Goal: Information Seeking & Learning: Understand process/instructions

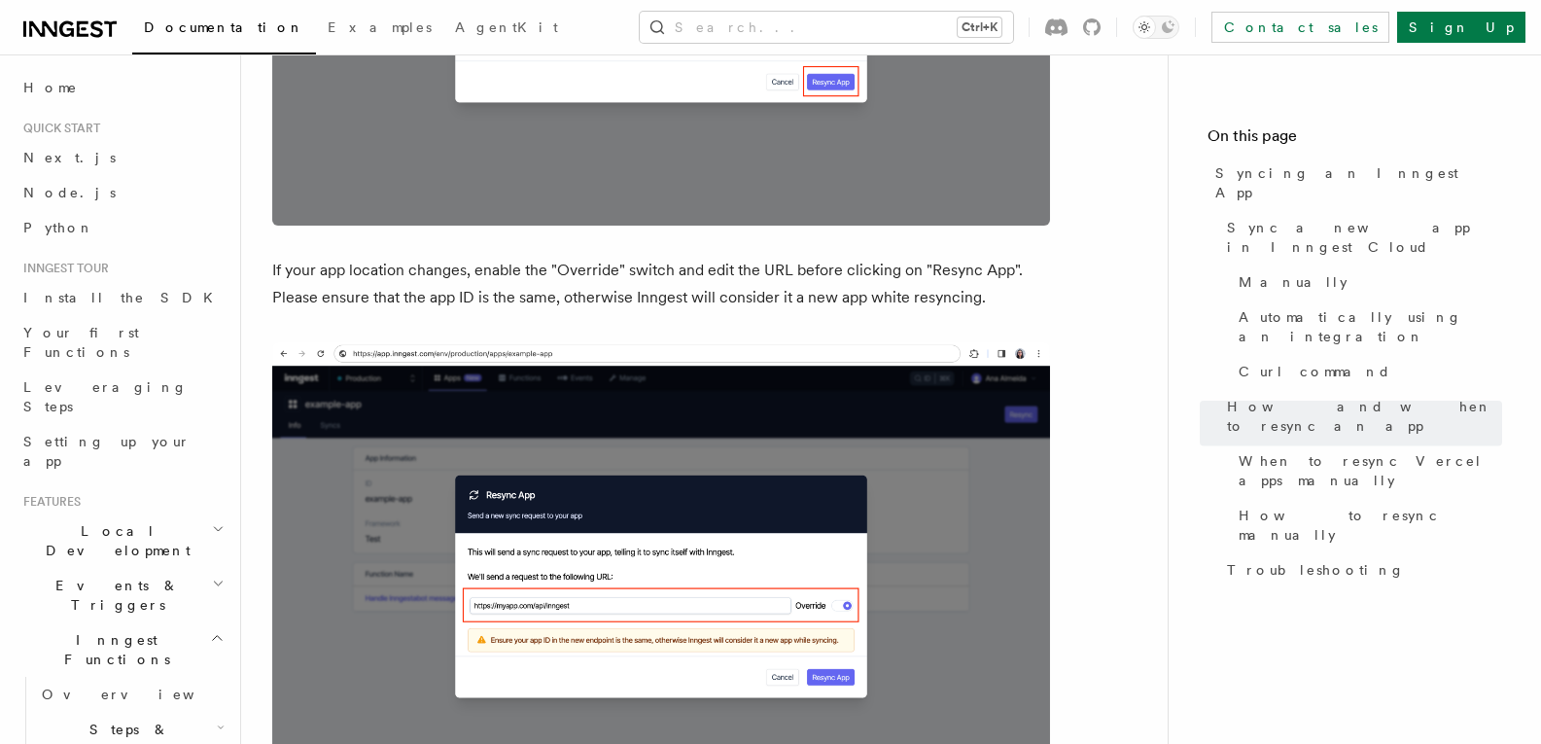
scroll to position [5044, 0]
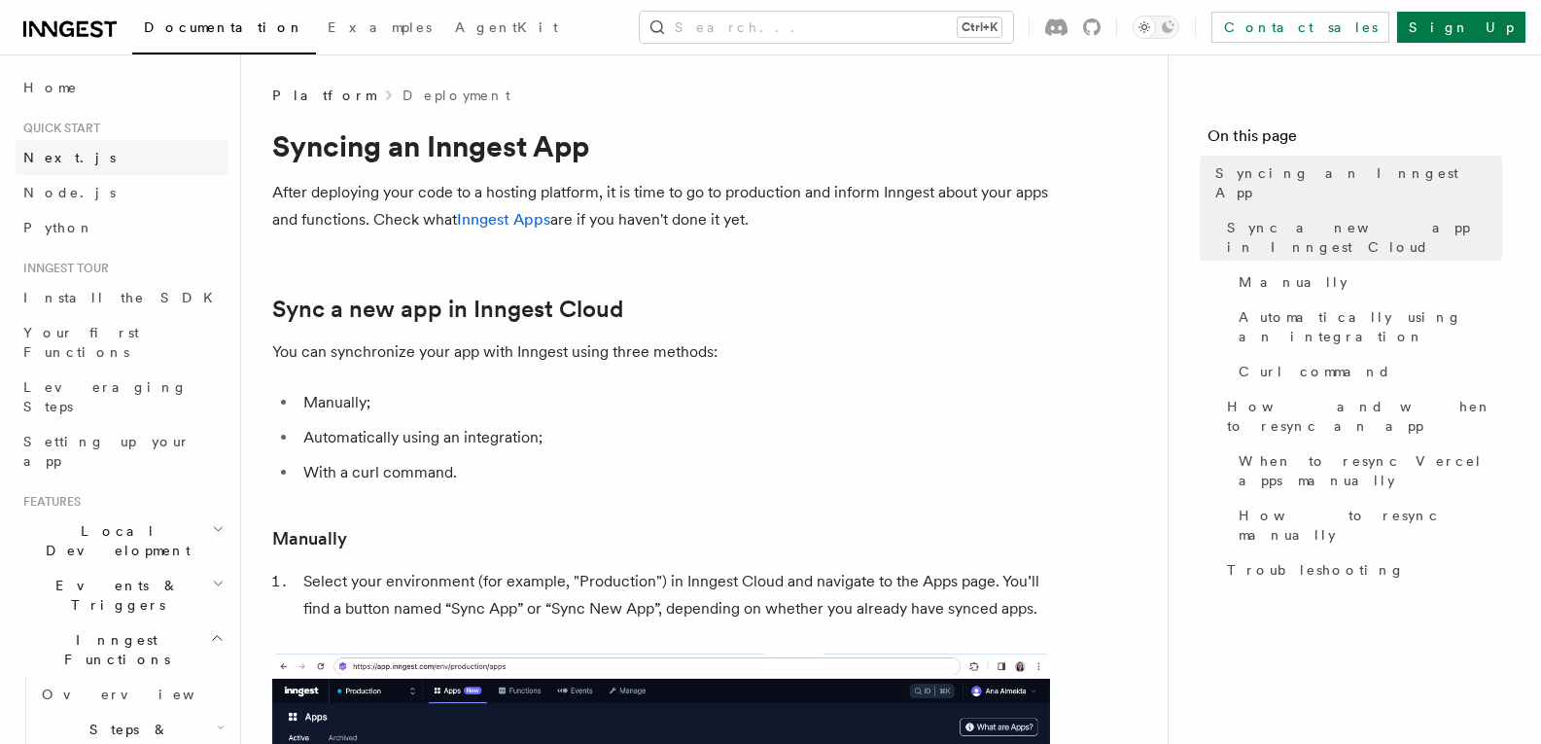
click at [33, 158] on span "Next.js" at bounding box center [69, 158] width 92 height 16
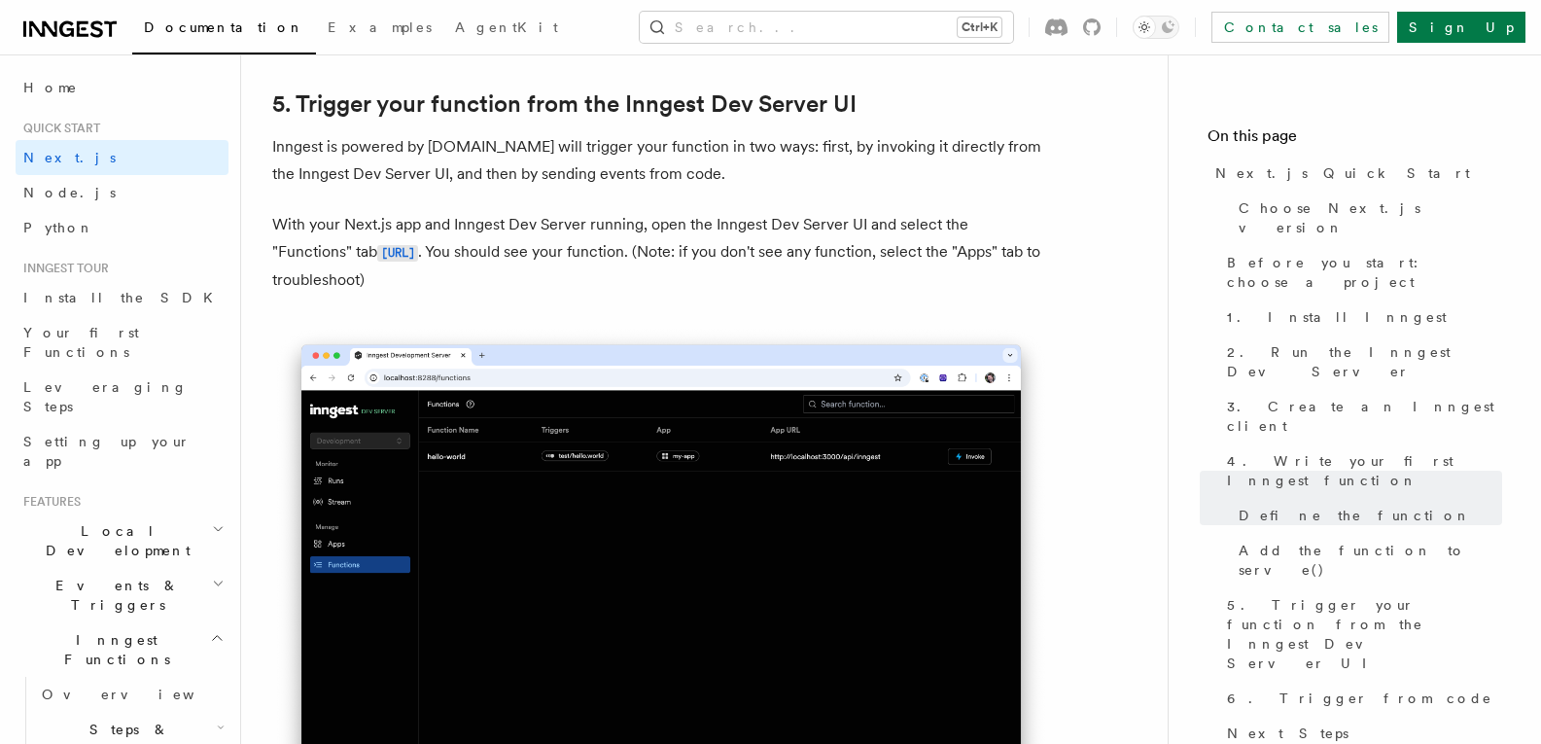
scroll to position [4877, 0]
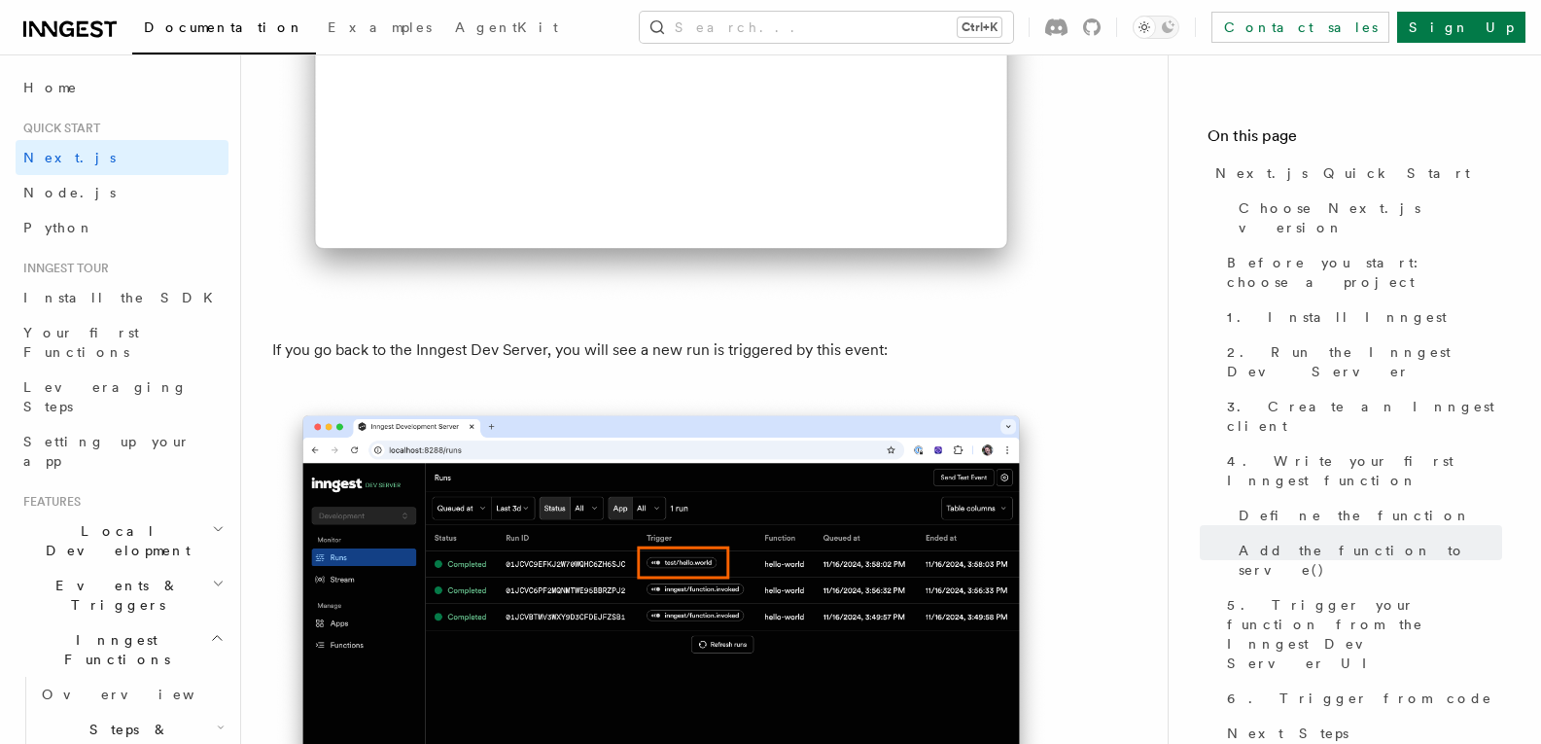
click at [374, 271] on img at bounding box center [661, 57] width 778 height 495
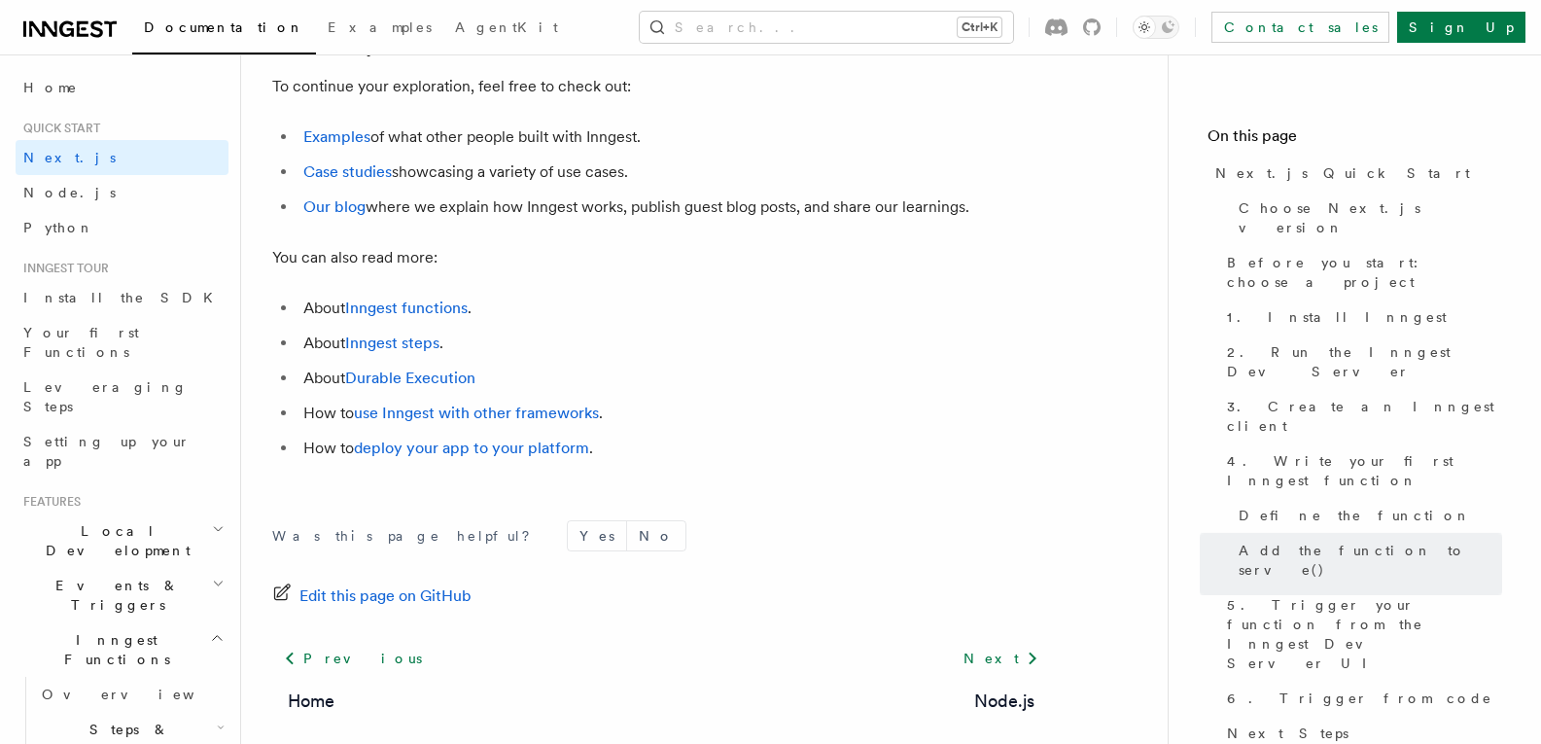
scroll to position [12223, 0]
click at [465, 456] on link "deploy your app to your platform" at bounding box center [471, 446] width 235 height 18
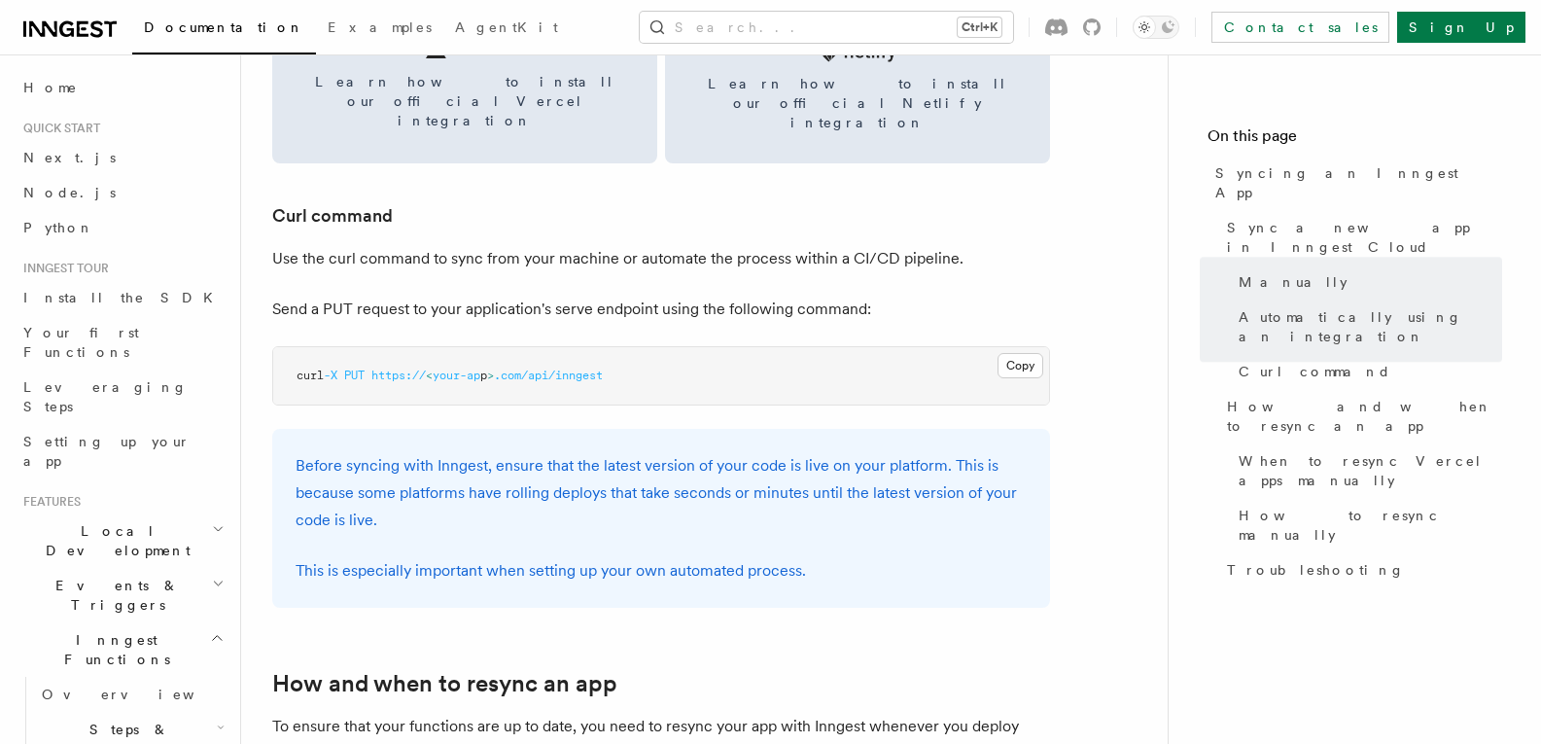
scroll to position [2827, 0]
drag, startPoint x: 1128, startPoint y: 465, endPoint x: 1057, endPoint y: 358, distance: 128.3
click at [1057, 358] on article "Platform Deployment Syncing an Inngest App After deploying your code to a hosti…" at bounding box center [704, 463] width 864 height 6408
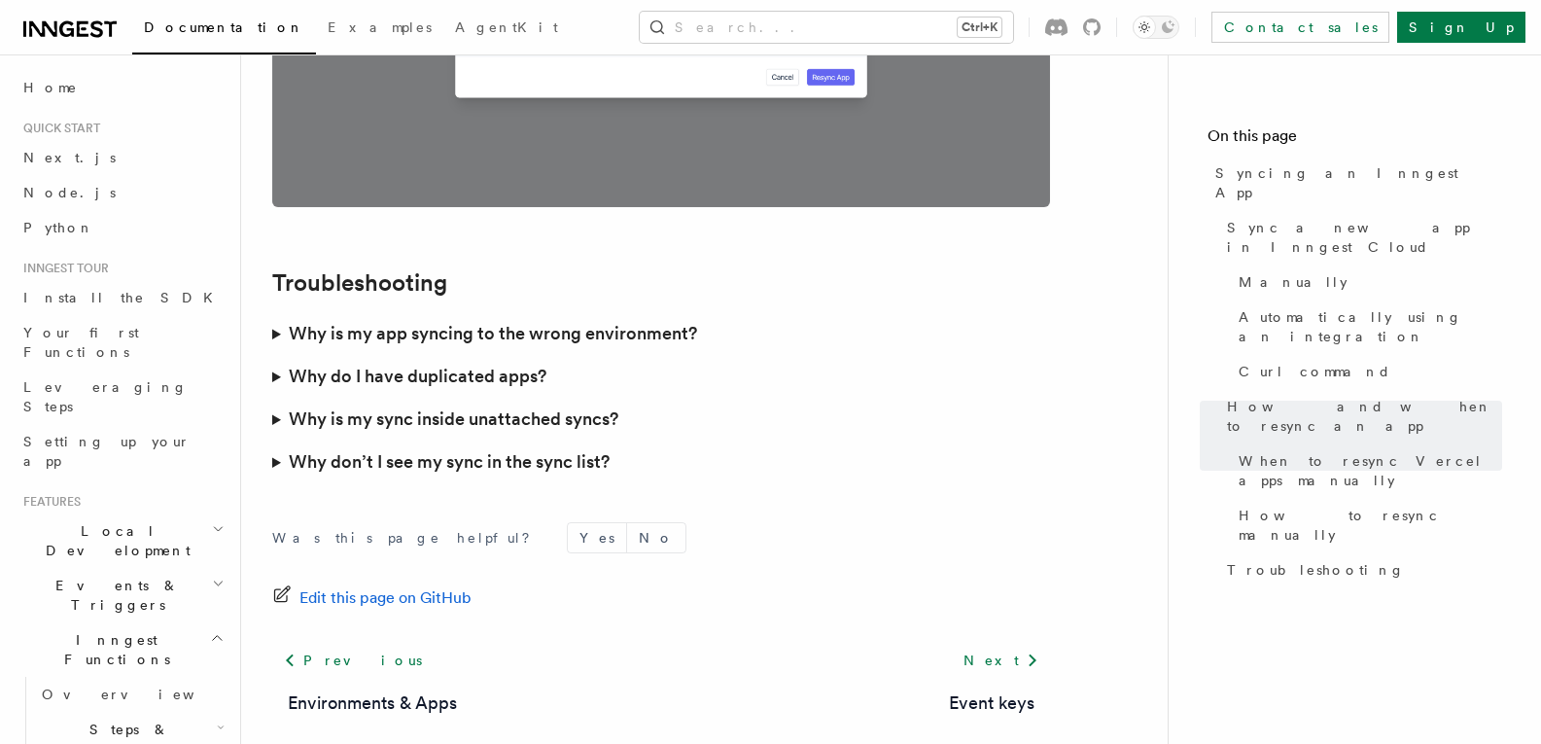
scroll to position [5712, 0]
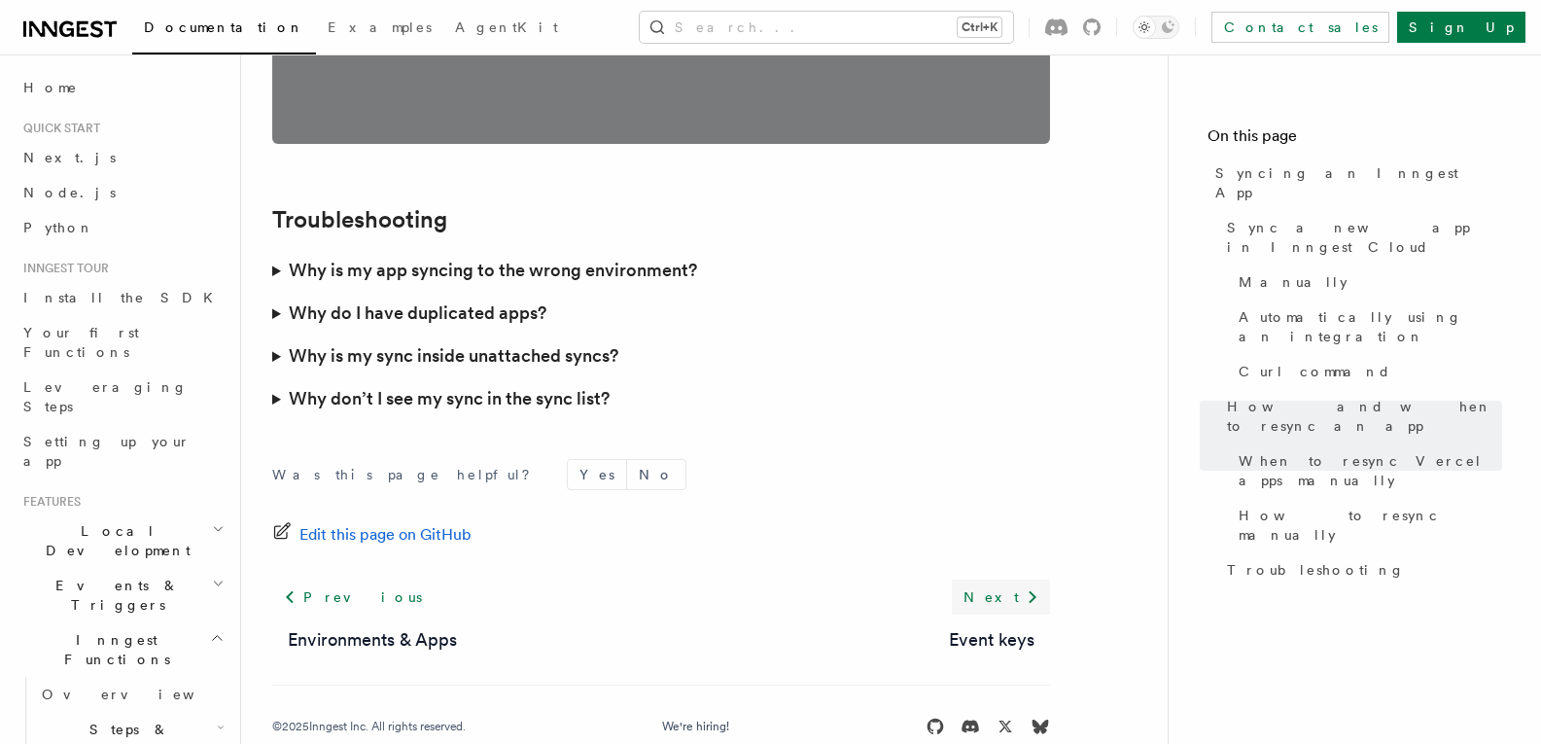
click at [1003, 579] on link "Next" at bounding box center [1001, 596] width 98 height 35
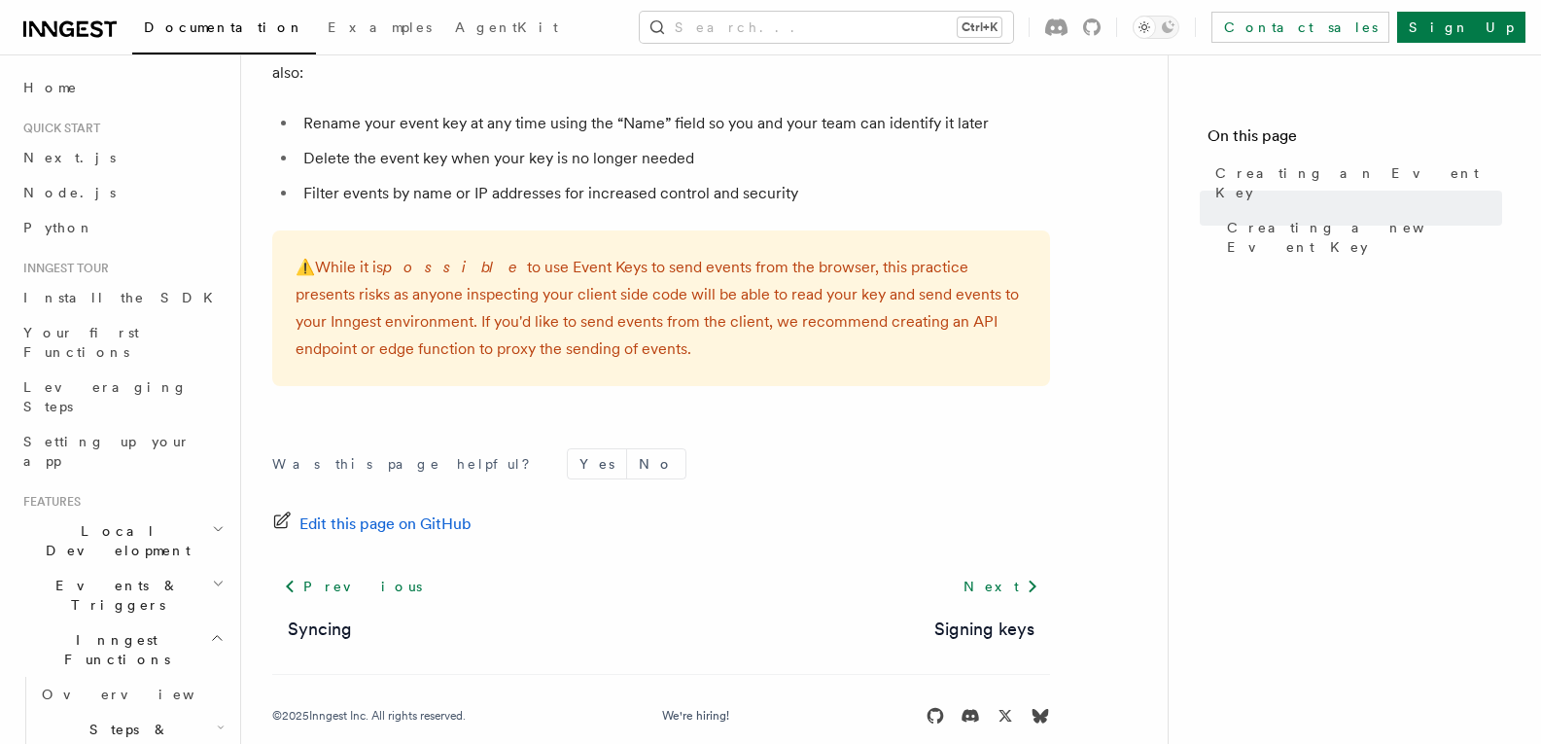
scroll to position [1476, 0]
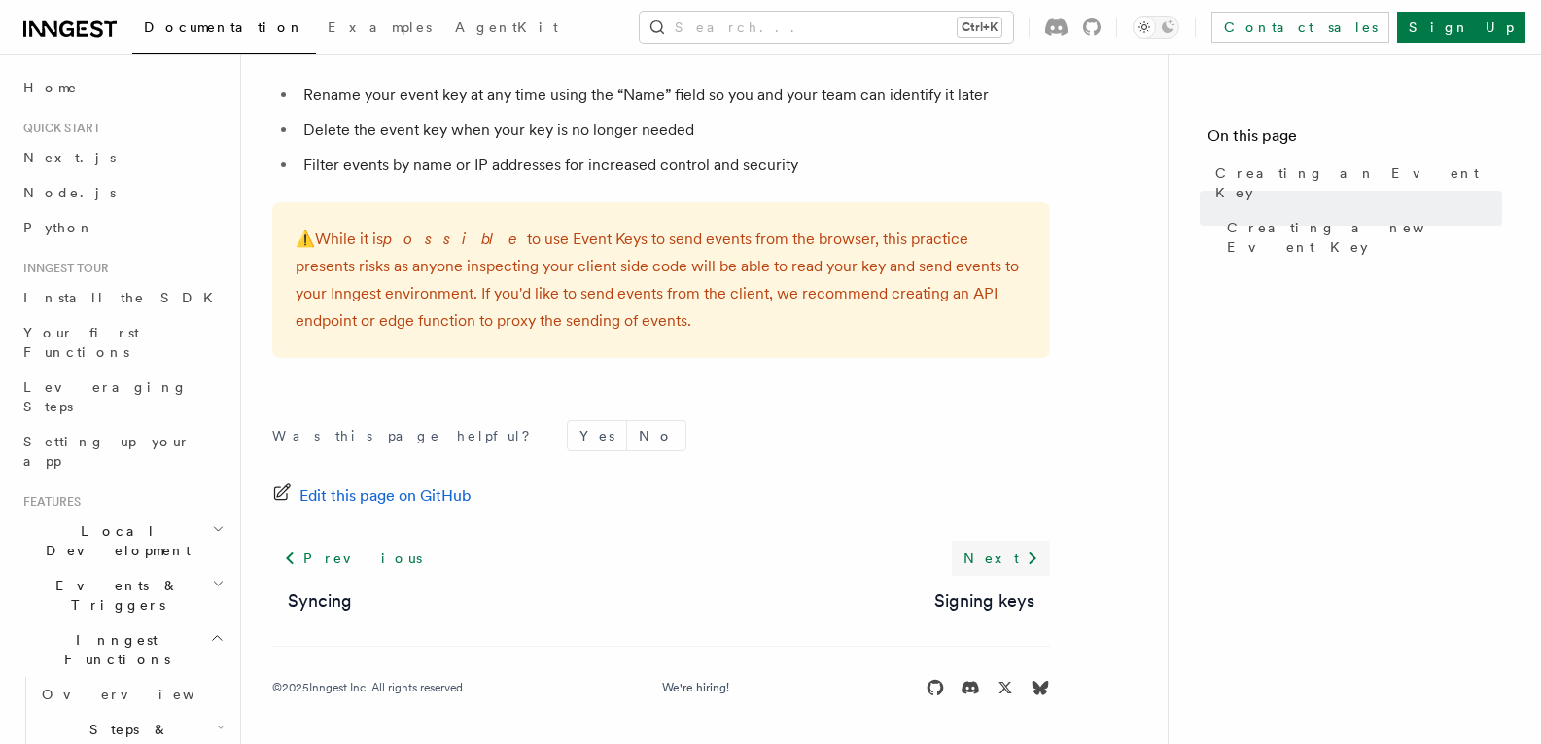
click at [1025, 565] on icon at bounding box center [1032, 557] width 23 height 23
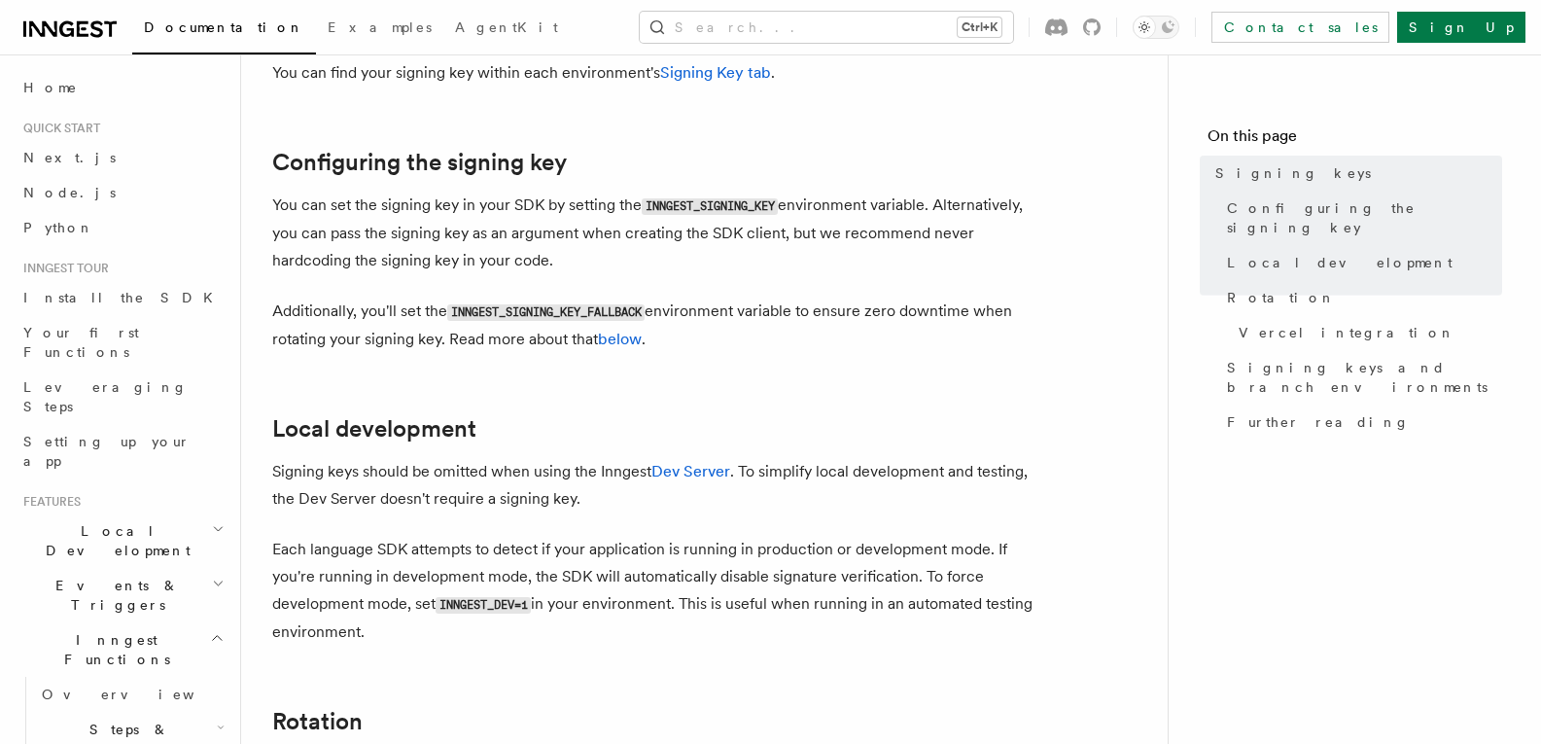
scroll to position [634, 0]
click at [565, 303] on code "INNGEST_SIGNING_KEY_FALLBACK" at bounding box center [545, 311] width 197 height 17
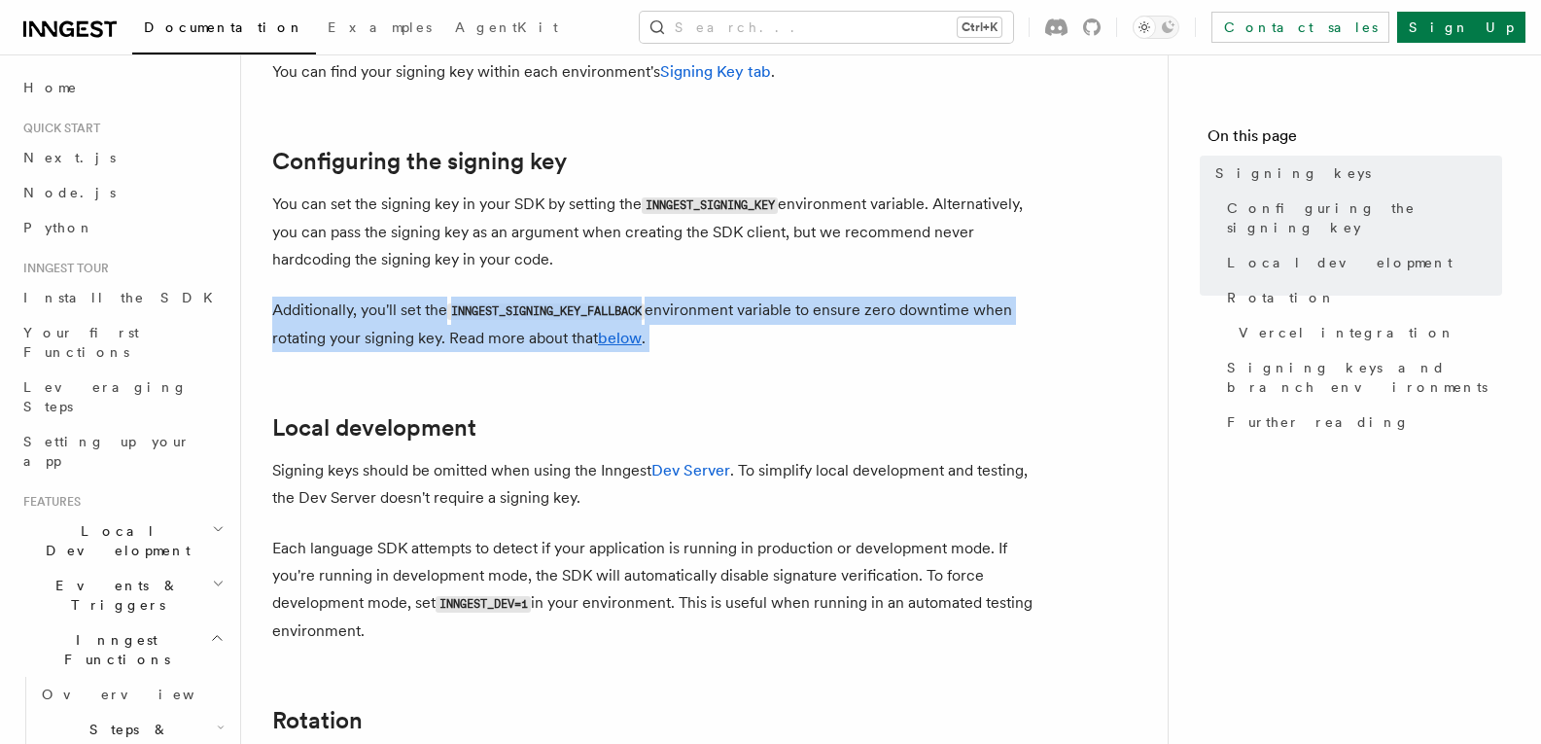
click at [565, 303] on code "INNGEST_SIGNING_KEY_FALLBACK" at bounding box center [545, 311] width 197 height 17
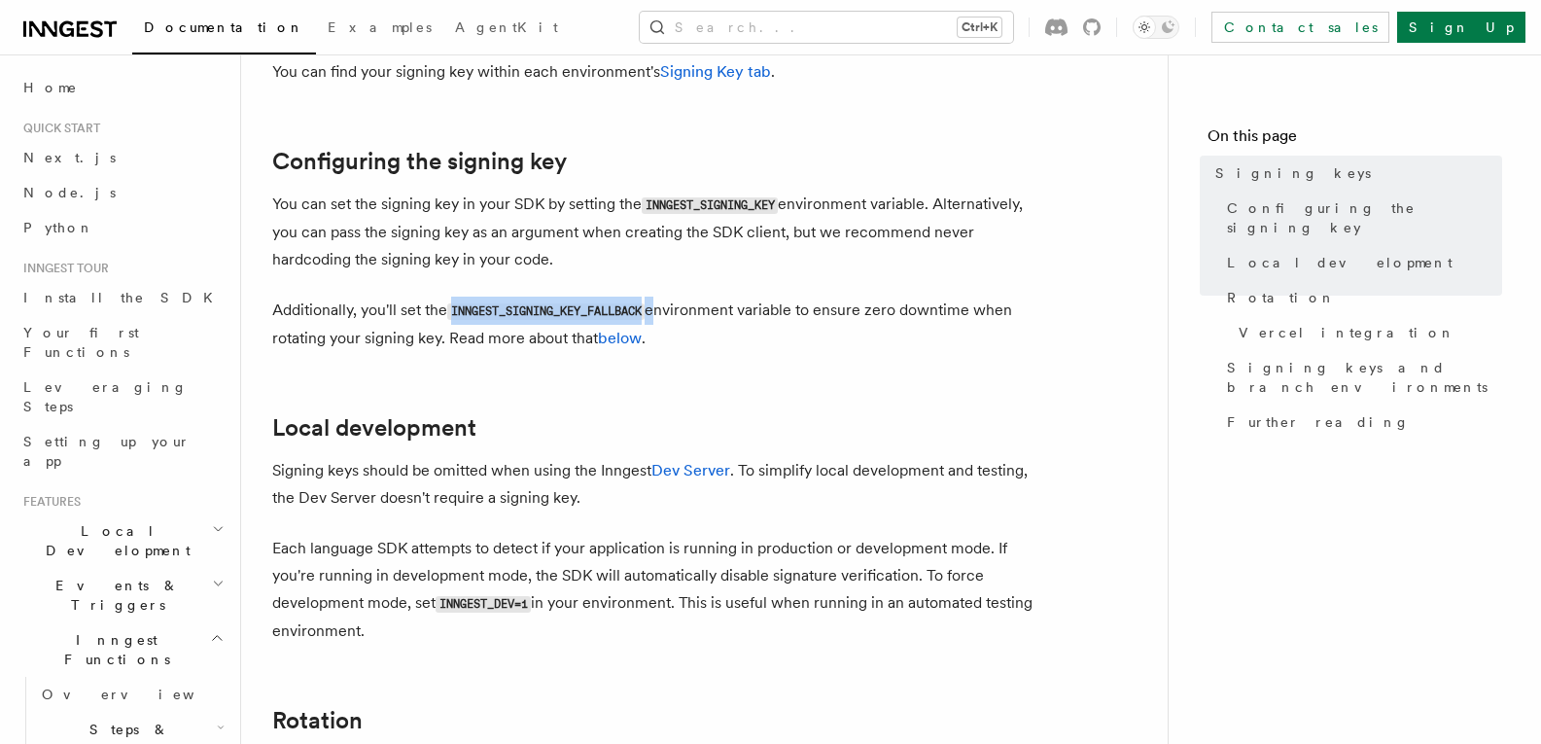
click at [565, 303] on code "INNGEST_SIGNING_KEY_FALLBACK" at bounding box center [545, 311] width 197 height 17
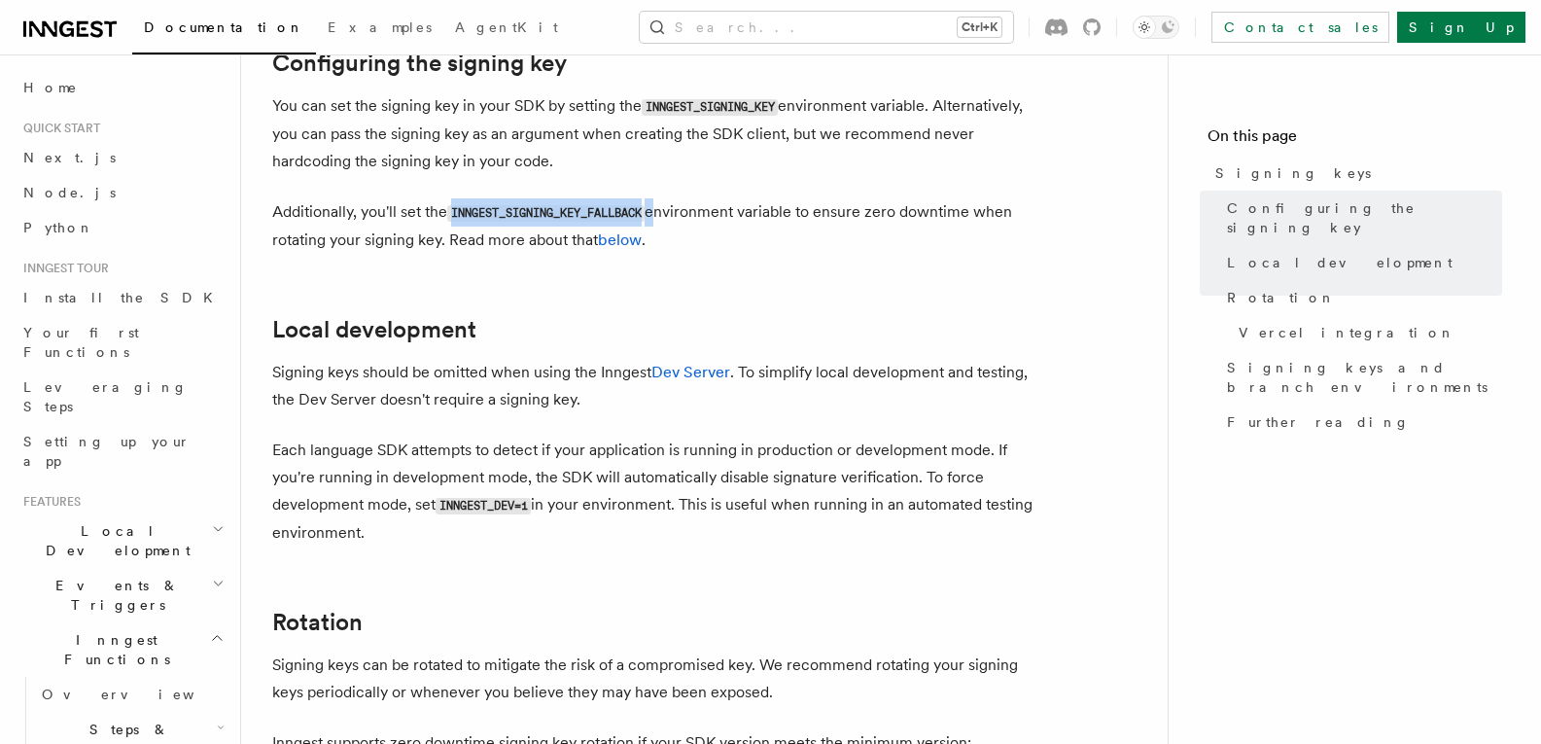
scroll to position [736, 0]
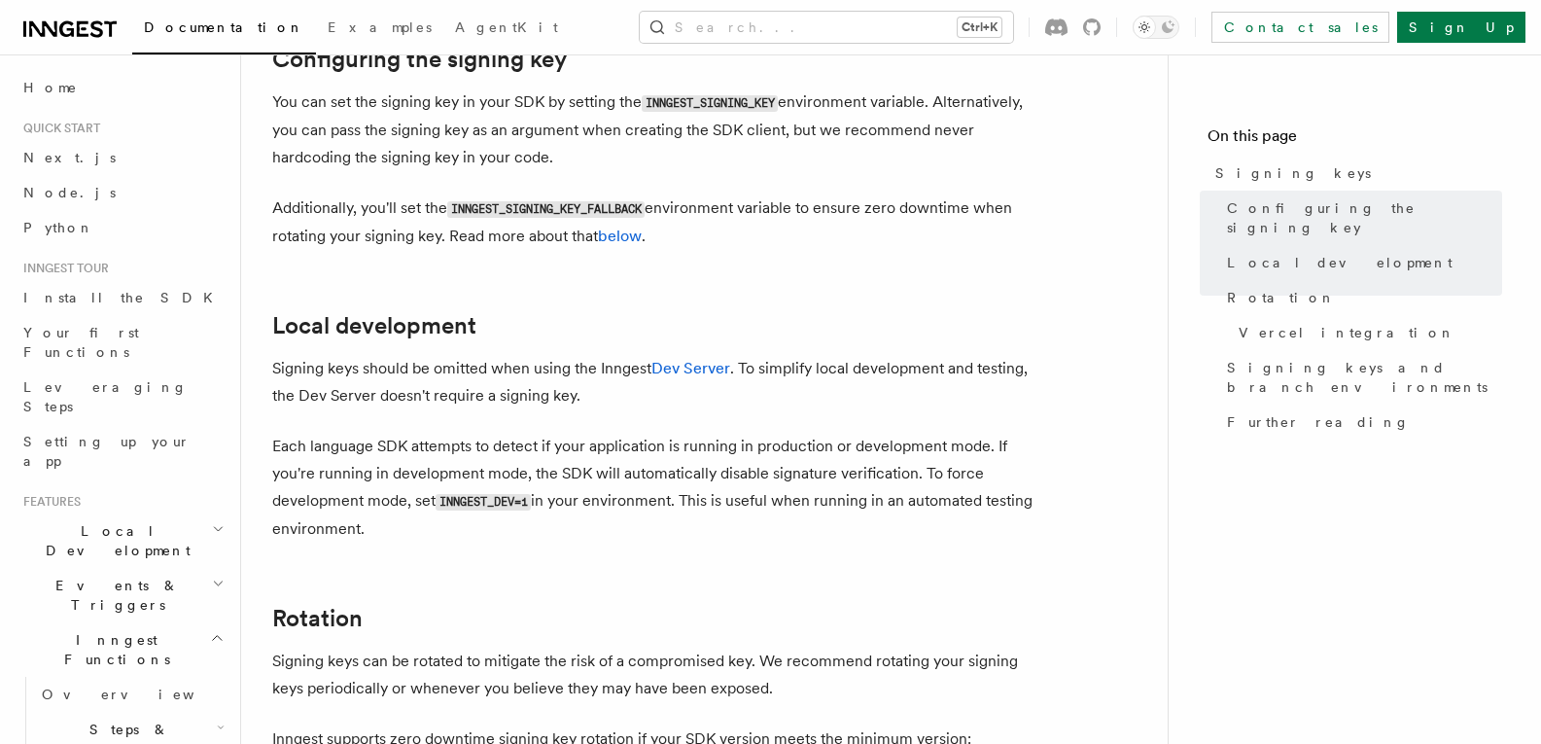
click at [498, 494] on code "INNGEST_DEV=1" at bounding box center [482, 502] width 95 height 17
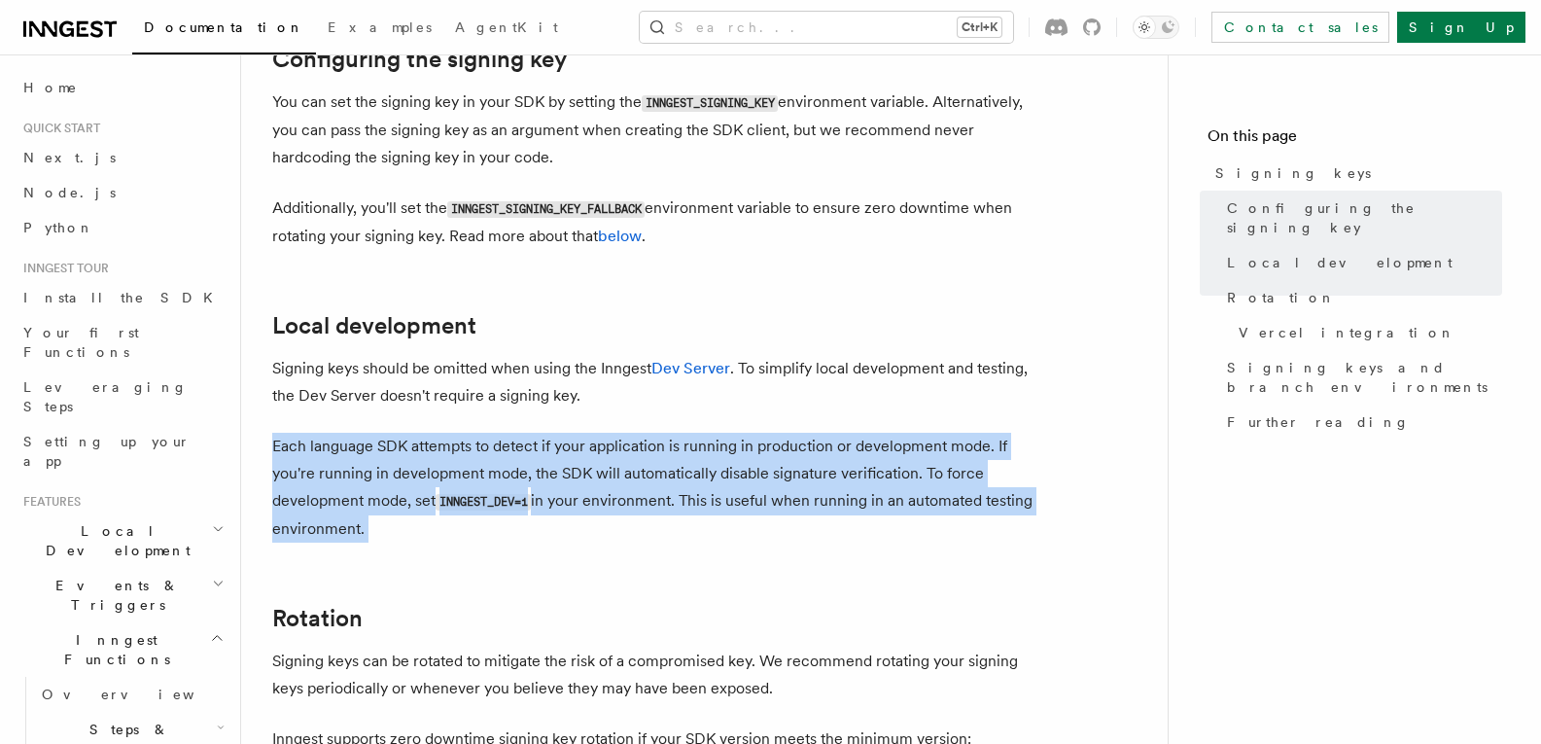
click at [498, 494] on code "INNGEST_DEV=1" at bounding box center [482, 502] width 95 height 17
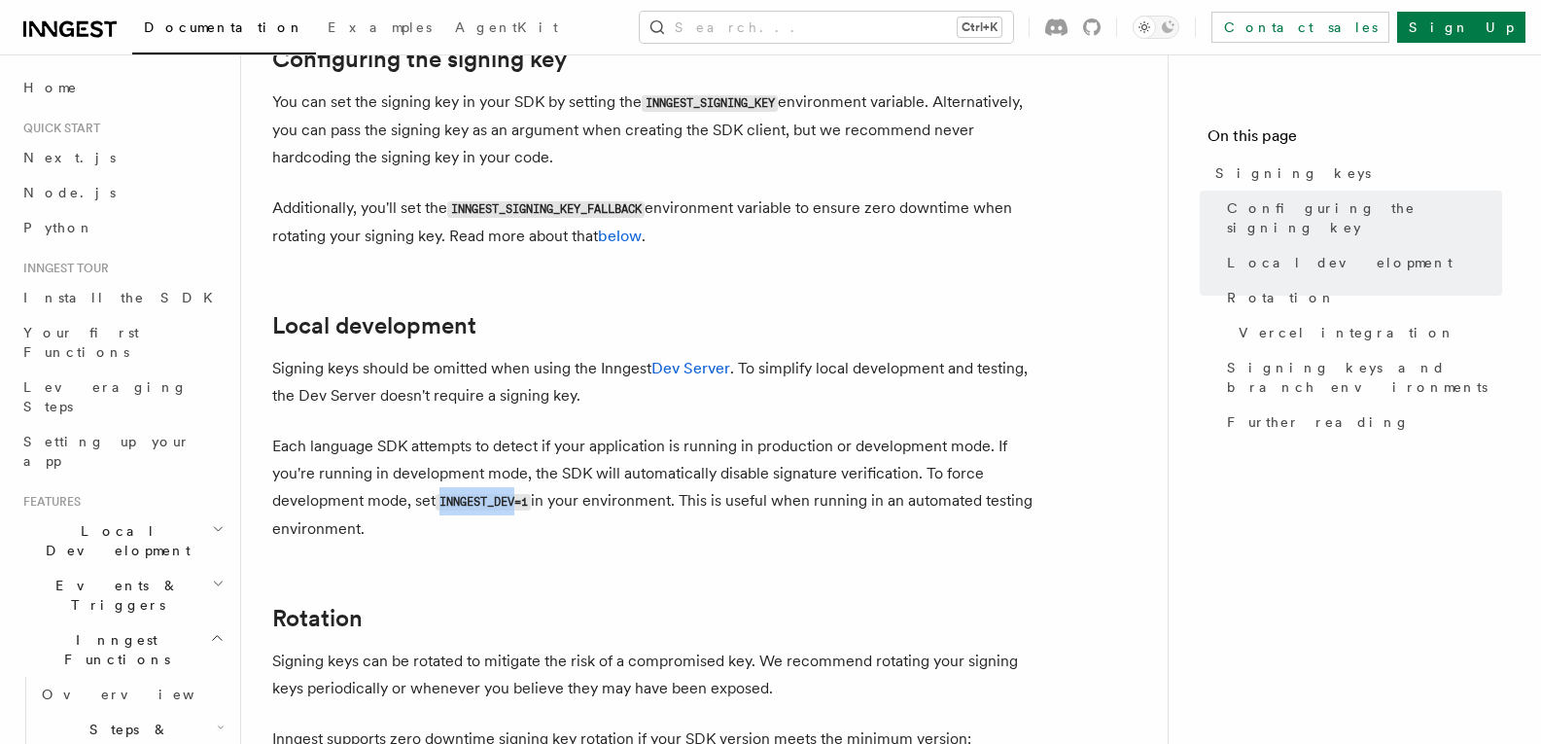
click at [498, 494] on code "INNGEST_DEV=1" at bounding box center [482, 502] width 95 height 17
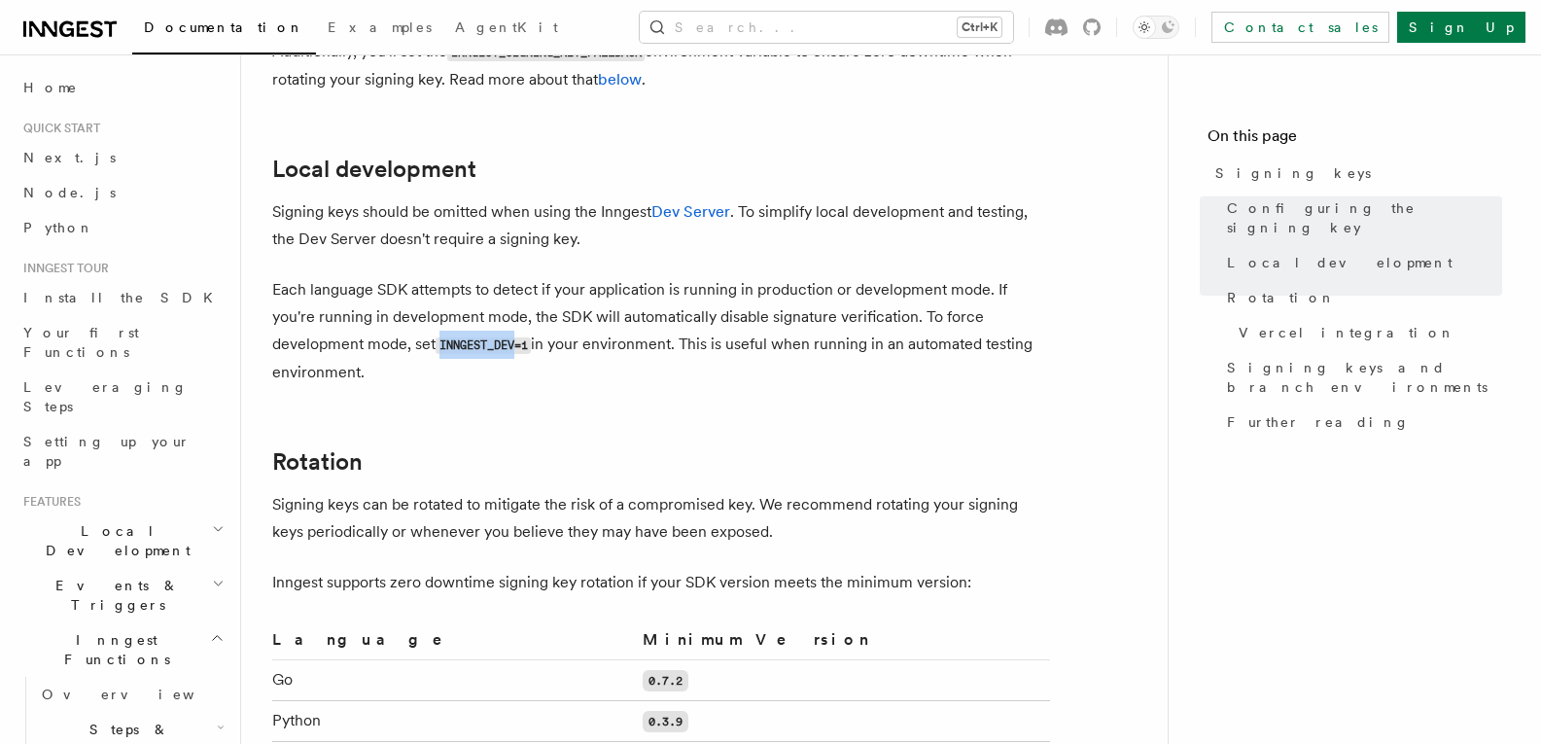
scroll to position [891, 0]
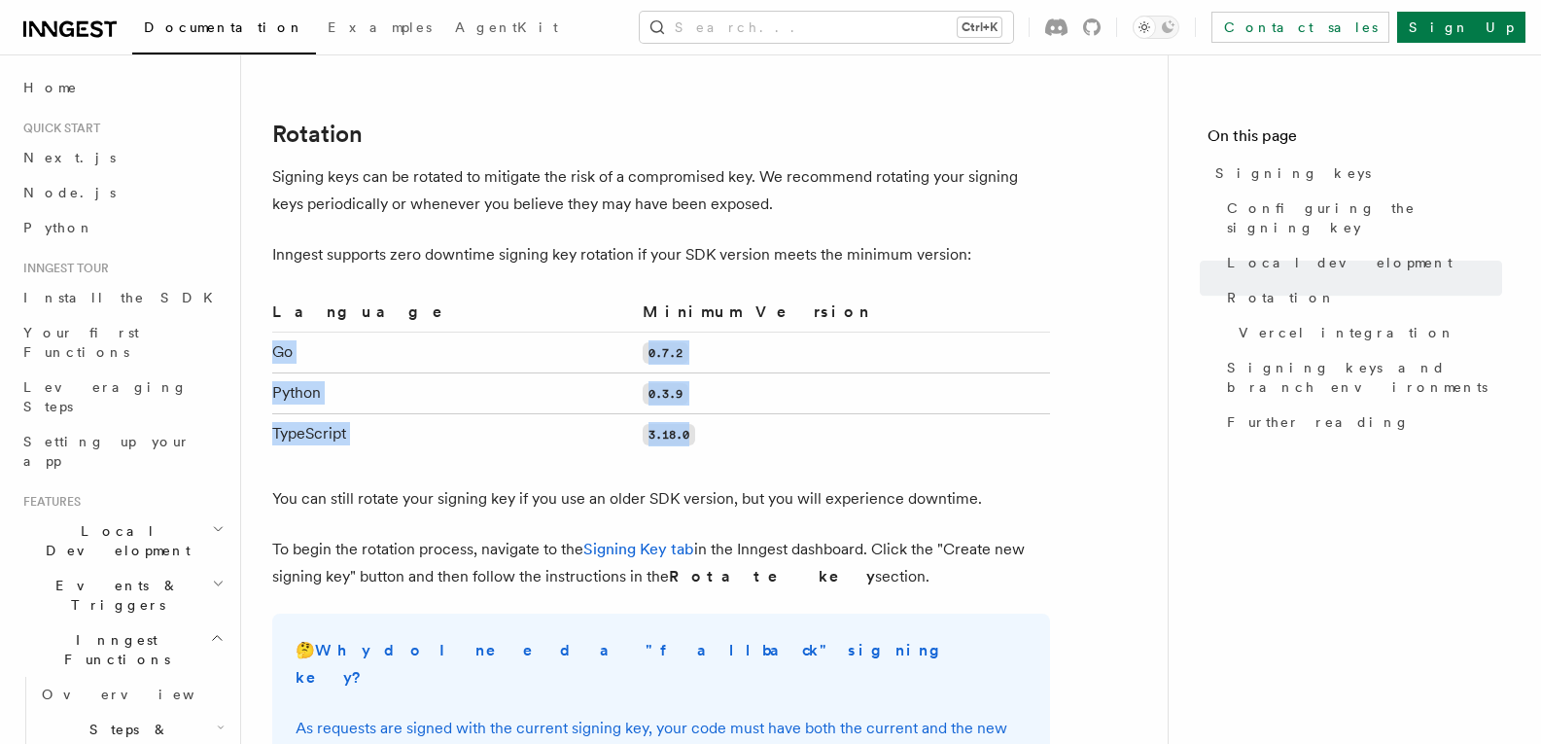
drag, startPoint x: 647, startPoint y: 416, endPoint x: 506, endPoint y: 409, distance: 141.1
click at [300, 332] on tbody "Go 0.7.2 Python 0.3.9 TypeScript 3.18.0" at bounding box center [661, 393] width 778 height 122
click at [557, 431] on article "Platform Deployment Signing keys Inngest uses signing keys to secure communicat…" at bounding box center [704, 332] width 864 height 2932
click at [643, 424] on code "3.18.0" at bounding box center [669, 434] width 52 height 21
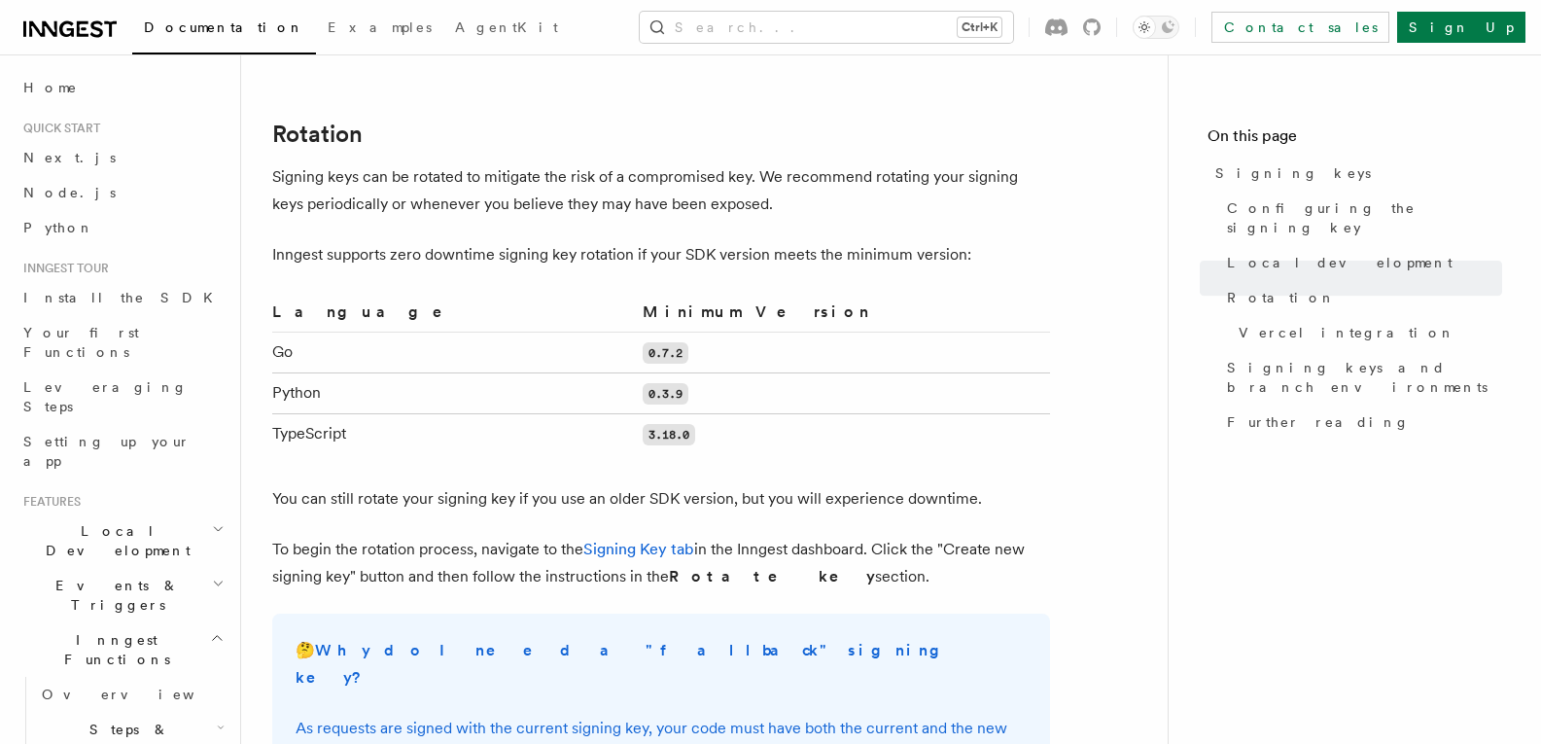
click at [773, 432] on article "Platform Deployment Signing keys Inngest uses signing keys to secure communicat…" at bounding box center [704, 332] width 864 height 2932
